Goal: Obtain resource: Download file/media

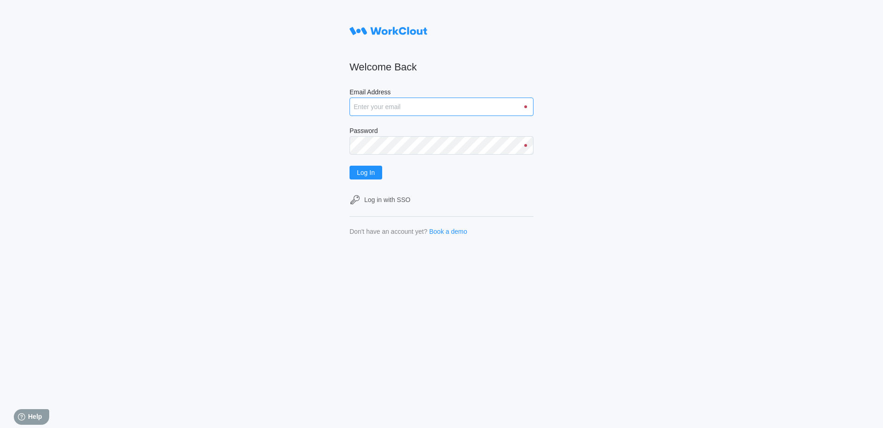
click at [421, 109] on input "Email Address" at bounding box center [442, 107] width 184 height 18
type input "[EMAIL_ADDRESS][DOMAIN_NAME]"
click at [350, 166] on button "Log In" at bounding box center [366, 173] width 33 height 14
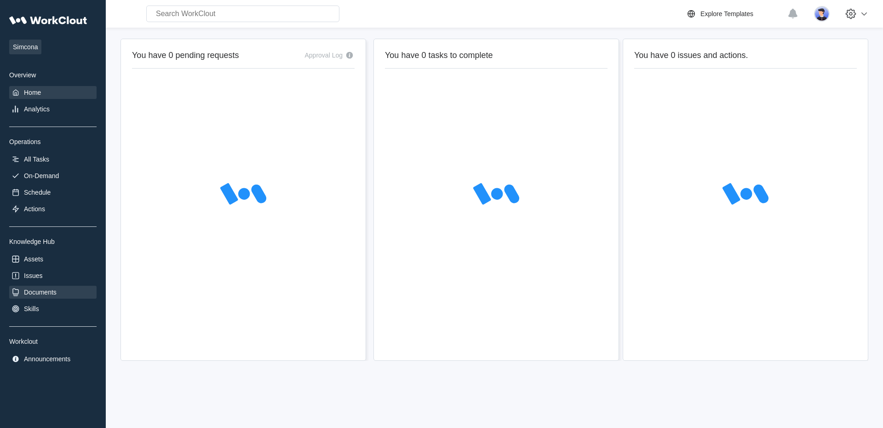
click at [57, 299] on div "Documents" at bounding box center [52, 292] width 87 height 13
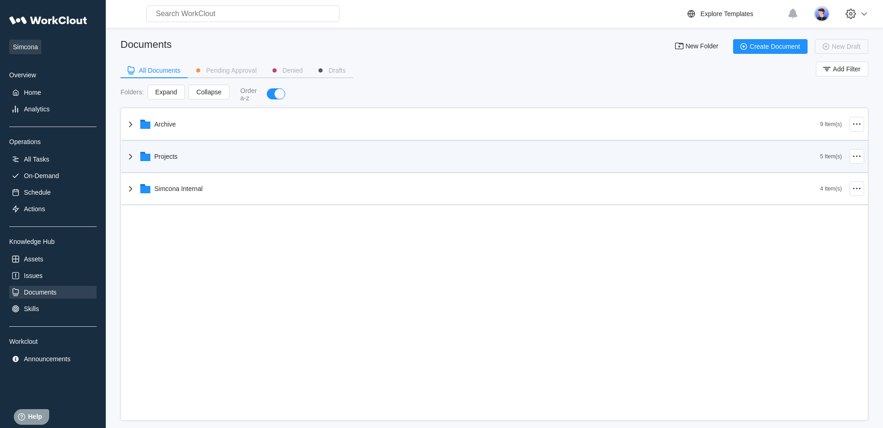
click at [170, 157] on div "Projects" at bounding box center [166, 156] width 23 height 7
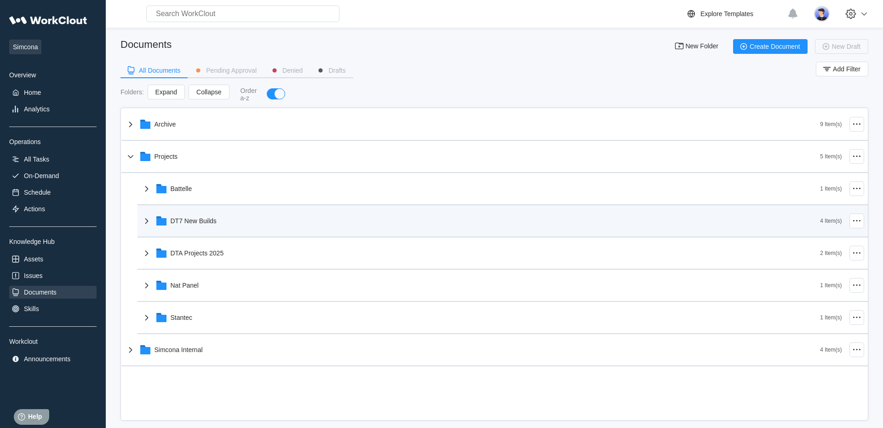
click at [207, 218] on div "DT7 New Builds" at bounding box center [194, 220] width 46 height 7
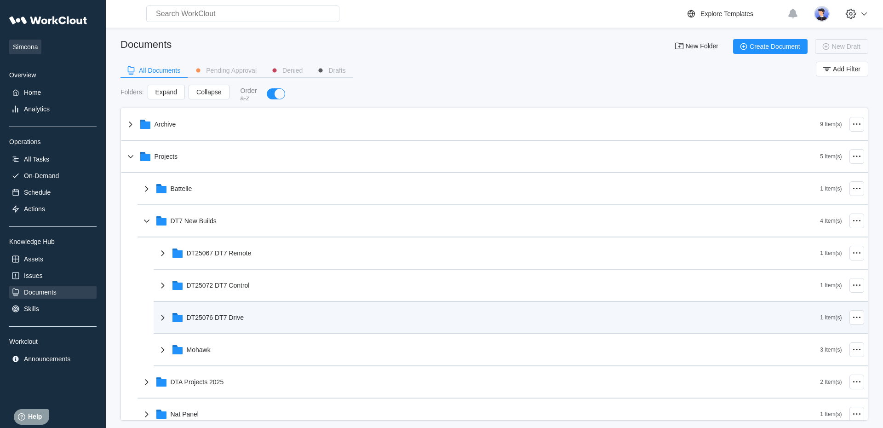
click at [240, 316] on div "DT25076 DT7 Drive" at bounding box center [215, 317] width 57 height 7
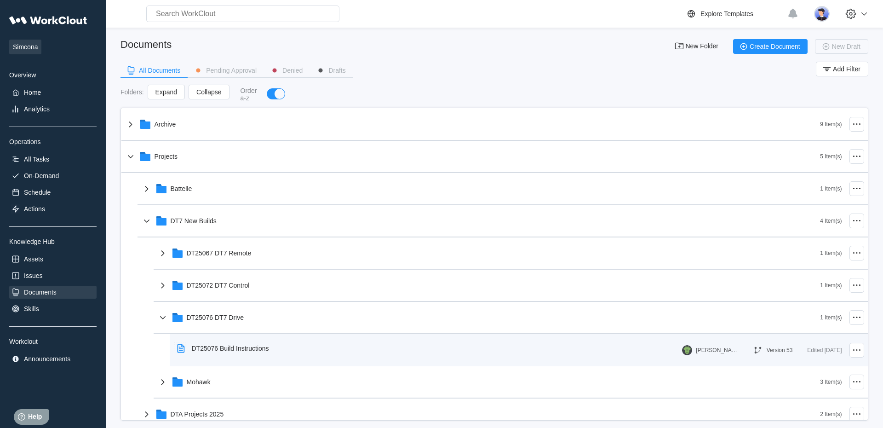
click at [270, 354] on div "DT25076 Build Instructions" at bounding box center [224, 348] width 103 height 21
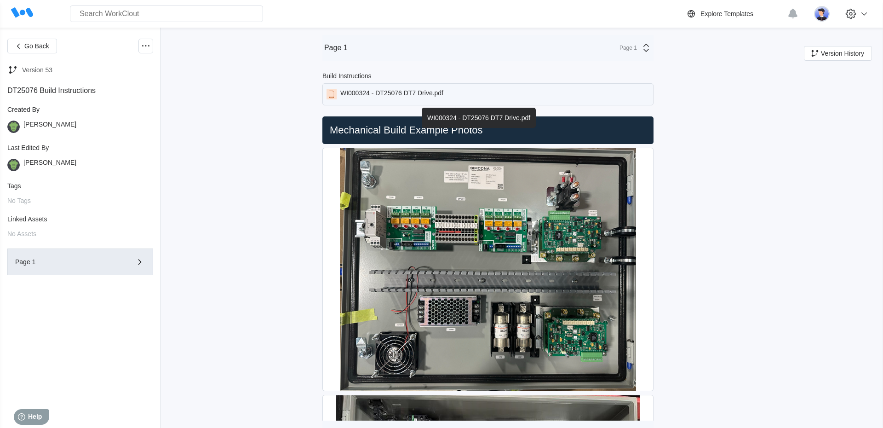
click at [394, 96] on div "WI000324 - DT25076 DT7 Drive.pdf" at bounding box center [391, 94] width 103 height 10
